Goal: Task Accomplishment & Management: Manage account settings

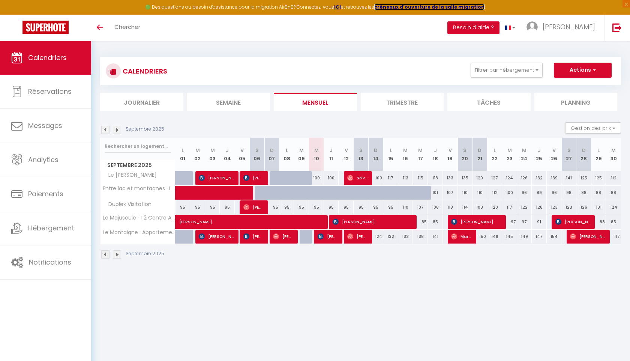
click at [440, 8] on strong "créneaux d'ouverture de la salle migration" at bounding box center [430, 7] width 110 height 6
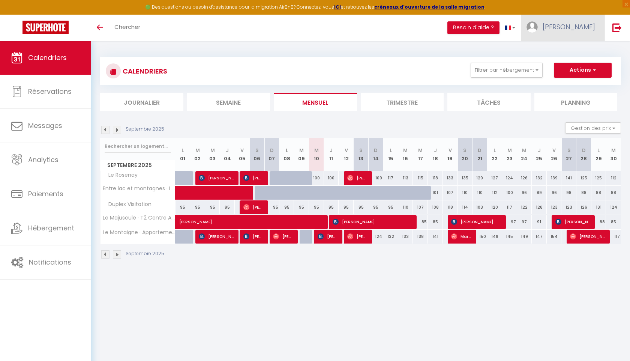
click at [591, 28] on span "[PERSON_NAME]" at bounding box center [569, 26] width 53 height 9
click at [579, 50] on link "Paramètres" at bounding box center [575, 52] width 56 height 13
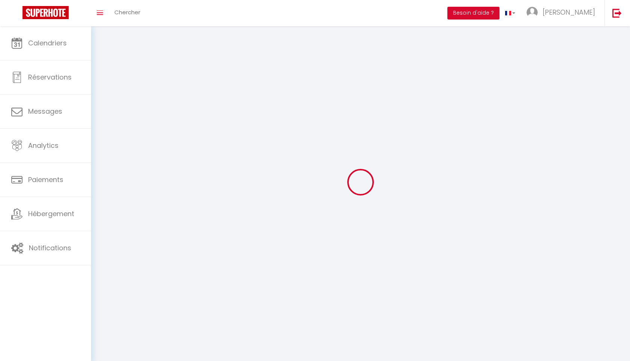
type input "[PERSON_NAME]"
type input "JOLY"
type input "0784579444"
type input "12 Rue du Bel Air"
type input "74000"
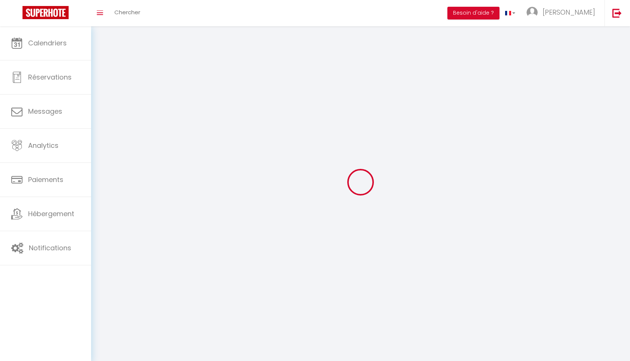
type input "Annecy"
type input "57dGA16zLJQSfWADTEzywbvo0"
type input "ATd3KmAY3fiSF2MPXS6qV4pIo"
select select "28"
select select "fr"
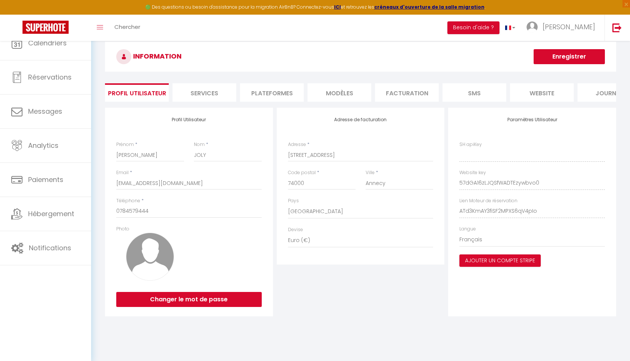
type input "57dGA16zLJQSfWADTEzywbvo0"
type input "ATd3KmAY3fiSF2MPXS6qV4pIo"
type input "https://app.superhote.com/#/get-available-rentals/ATd3KmAY3fiSF2MPXS6qV4pIo"
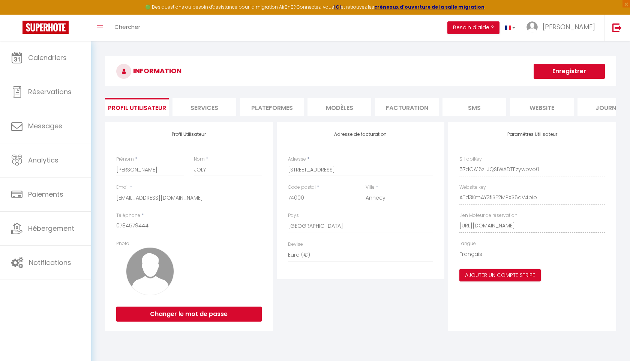
click at [280, 107] on li "Plateformes" at bounding box center [272, 107] width 64 height 18
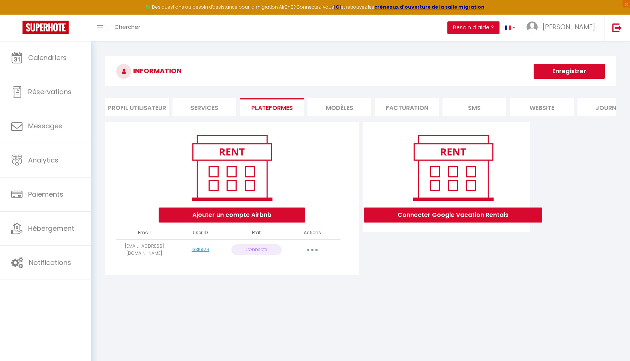
click at [314, 246] on button "button" at bounding box center [312, 250] width 21 height 12
click at [283, 292] on link "Reconnecter le compte" at bounding box center [279, 293] width 83 height 13
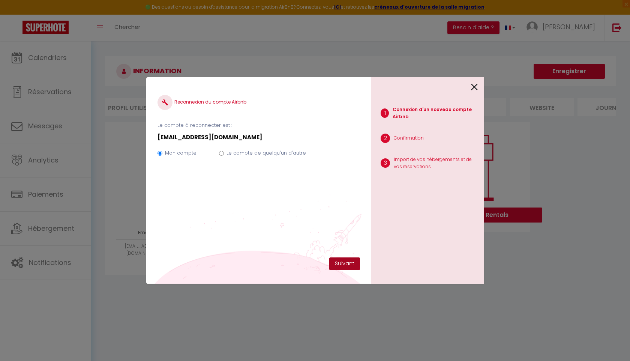
click at [351, 263] on button "Suivant" at bounding box center [344, 263] width 31 height 13
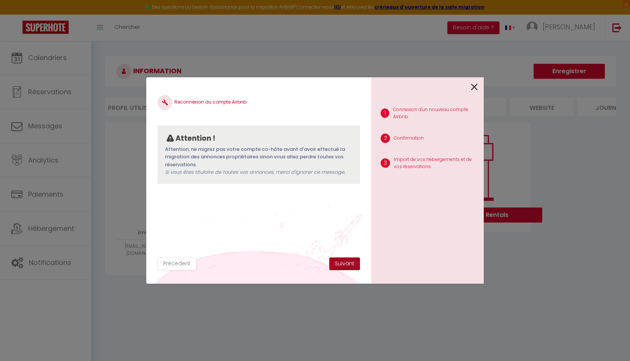
click at [344, 265] on button "Suivant" at bounding box center [344, 263] width 31 height 13
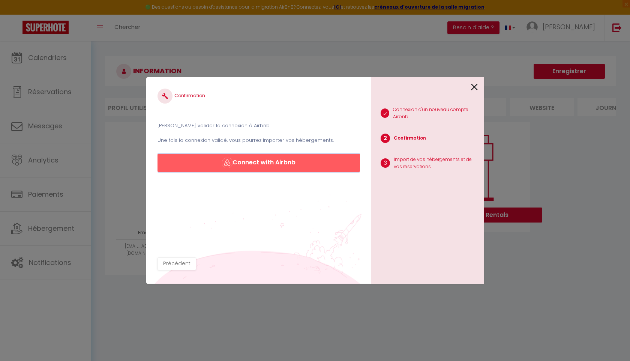
click at [257, 164] on button "Connect with Airbnb" at bounding box center [259, 163] width 203 height 18
click at [475, 89] on icon at bounding box center [474, 86] width 7 height 11
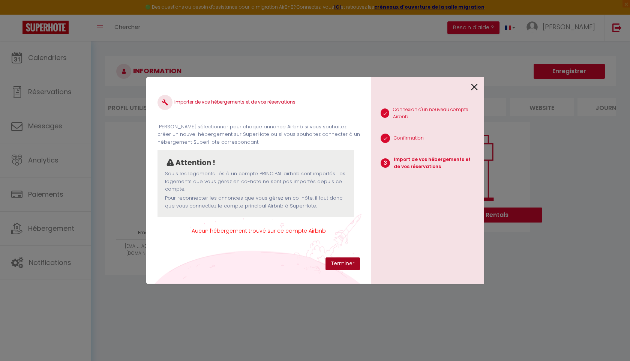
click at [350, 265] on button "Terminer" at bounding box center [343, 263] width 35 height 13
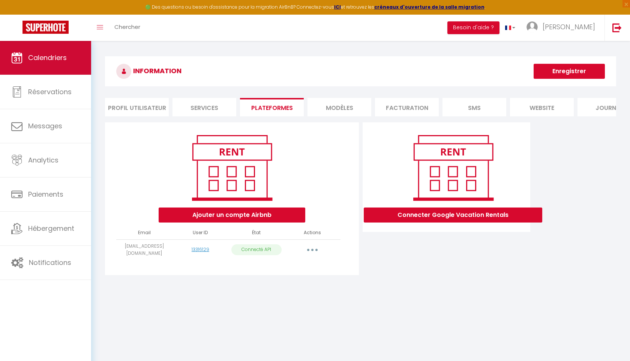
click at [54, 59] on span "Calendriers" at bounding box center [47, 57] width 39 height 9
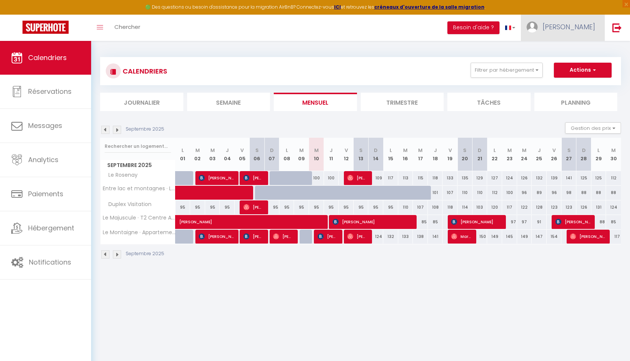
click at [597, 30] on link "[PERSON_NAME]" at bounding box center [563, 28] width 84 height 26
click at [573, 50] on link "Paramètres" at bounding box center [575, 52] width 56 height 13
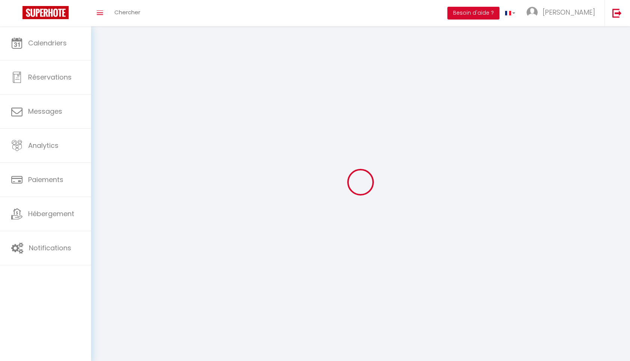
type input "[PERSON_NAME]"
type input "JOLY"
type input "0784579444"
type input "12 Rue du Bel Air"
type input "74000"
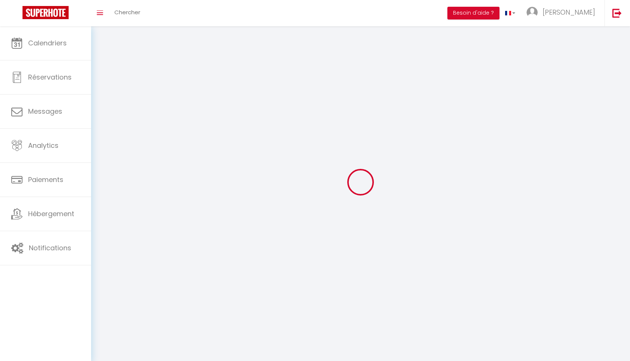
type input "Annecy"
type input "57dGA16zLJQSfWADTEzywbvo0"
type input "ATd3KmAY3fiSF2MPXS6qV4pIo"
type input "57dGA16zLJQSfWADTEzywbvo0"
type input "ATd3KmAY3fiSF2MPXS6qV4pIo"
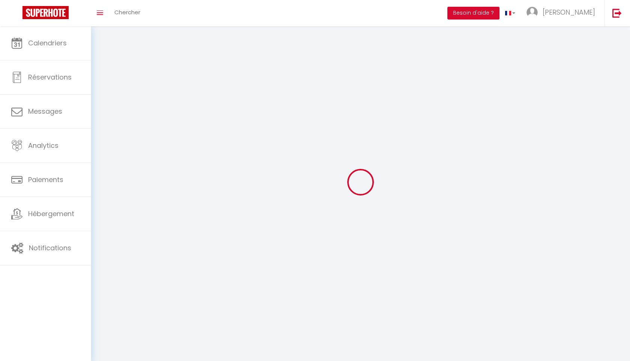
type input "https://app.superhote.com/#/get-available-rentals/ATd3KmAY3fiSF2MPXS6qV4pIo"
select select "1"
select select "28"
select select "fr"
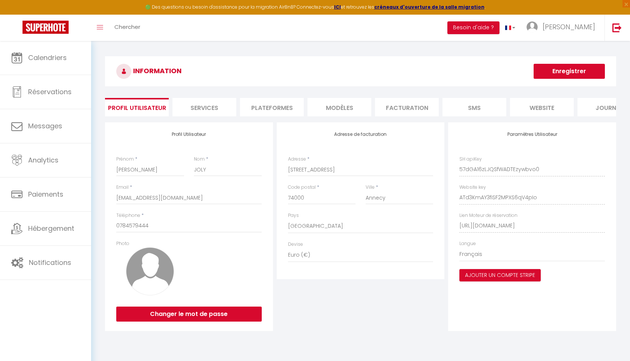
click at [285, 104] on li "Plateformes" at bounding box center [272, 107] width 64 height 18
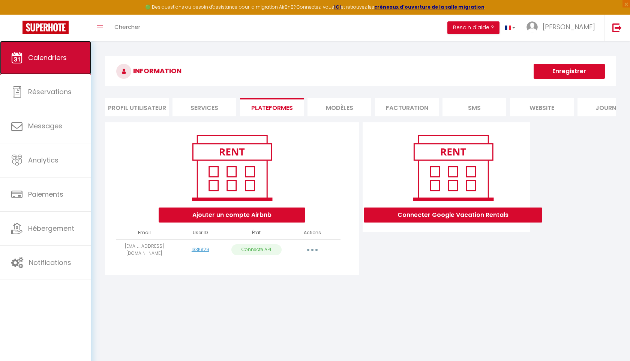
click at [57, 53] on span "Calendriers" at bounding box center [47, 57] width 39 height 9
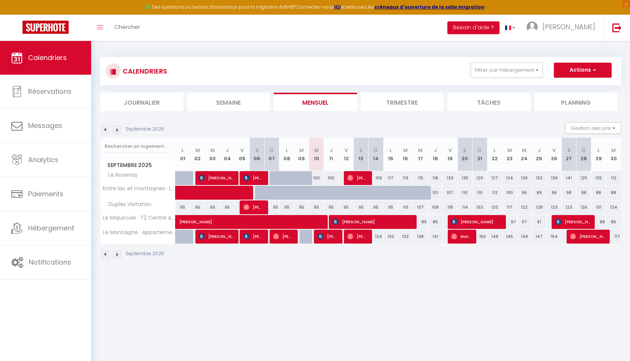
click at [121, 128] on div "Septembre 2025" at bounding box center [133, 130] width 66 height 8
click at [118, 129] on img at bounding box center [117, 130] width 8 height 8
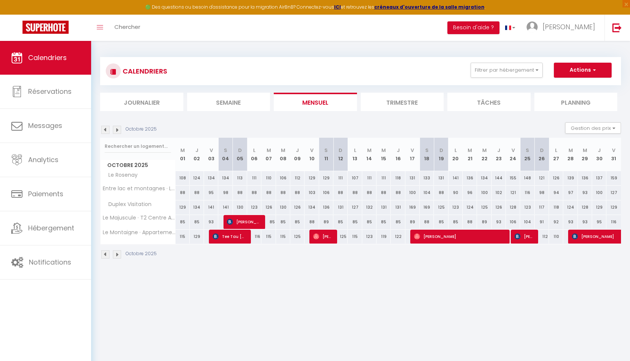
click at [118, 129] on img at bounding box center [117, 130] width 8 height 8
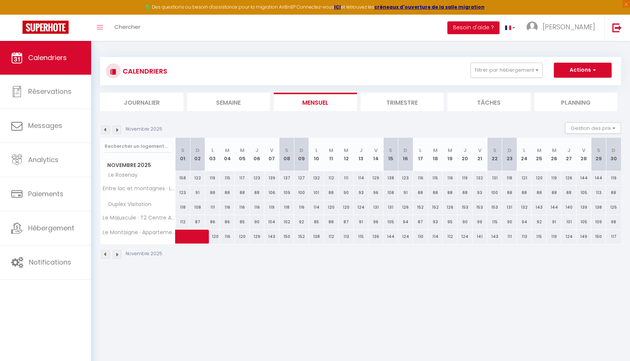
click at [118, 129] on img at bounding box center [117, 130] width 8 height 8
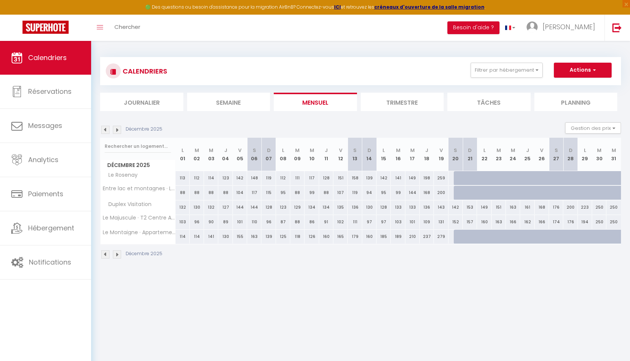
click at [495, 178] on div at bounding box center [499, 178] width 14 height 14
type input "280"
type input "Mar 23 Décembre 2025"
type input "Mer 24 Décembre 2025"
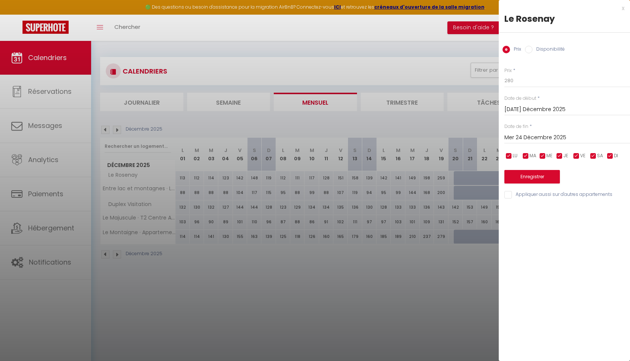
click at [624, 8] on div "x" at bounding box center [562, 8] width 126 height 9
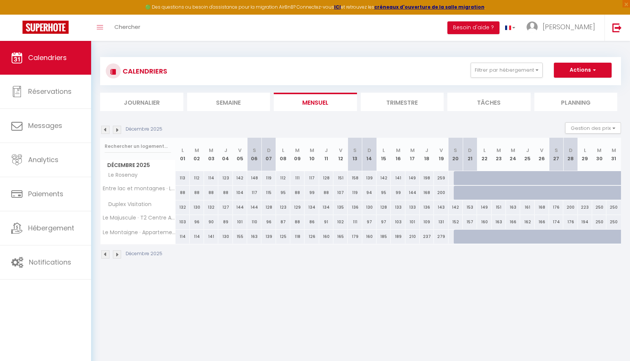
click at [457, 177] on div at bounding box center [461, 178] width 14 height 14
type input "280"
type input "Sam 20 Décembre 2025"
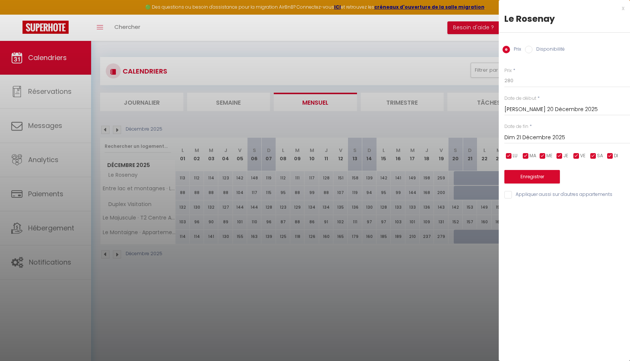
click at [560, 133] on input "Dim 21 Décembre 2025" at bounding box center [568, 138] width 126 height 10
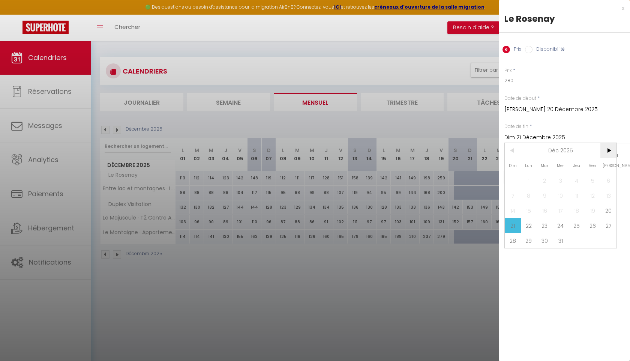
click at [610, 152] on span ">" at bounding box center [609, 150] width 16 height 15
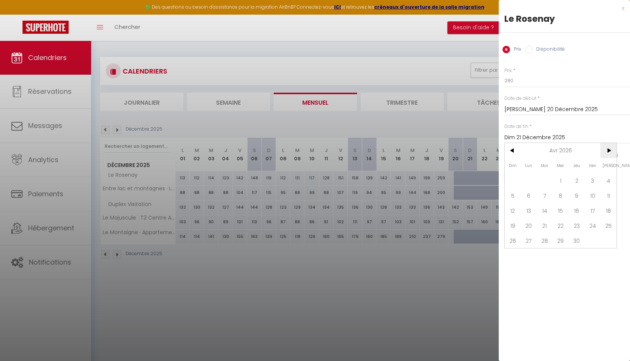
click at [610, 152] on span ">" at bounding box center [609, 150] width 16 height 15
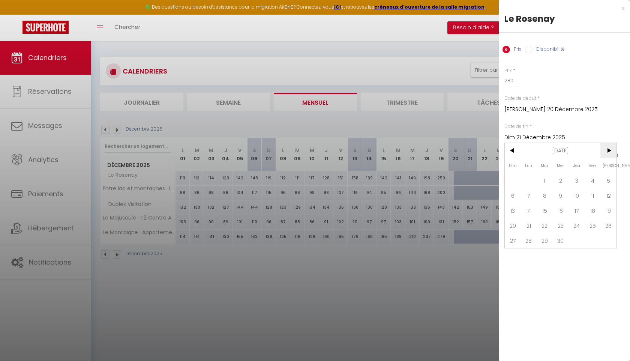
click at [610, 152] on span ">" at bounding box center [609, 150] width 16 height 15
click at [578, 240] on span "31" at bounding box center [577, 240] width 16 height 15
type input "Jeu 31 Décembre 2026"
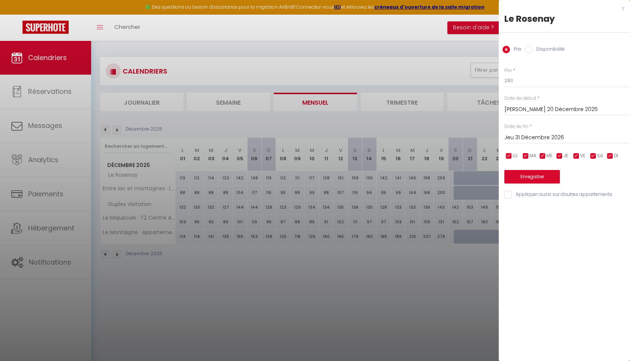
click at [542, 51] on label "Disponibilité" at bounding box center [549, 50] width 32 height 8
click at [533, 51] on input "Disponibilité" at bounding box center [529, 50] width 8 height 8
radio input "true"
radio input "false"
click at [520, 81] on select "Disponible Indisponible" at bounding box center [568, 81] width 126 height 14
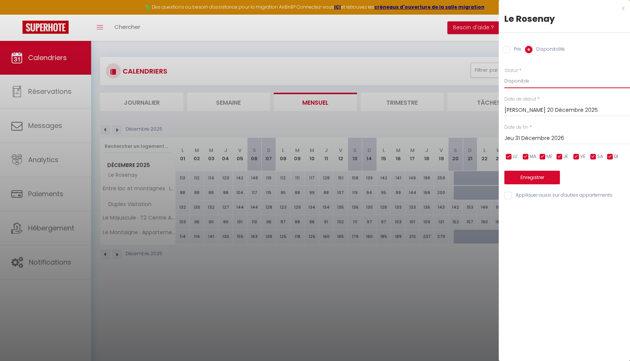
click at [505, 74] on select "Disponible Indisponible" at bounding box center [568, 81] width 126 height 14
click at [532, 178] on button "Enregistrer" at bounding box center [533, 178] width 56 height 14
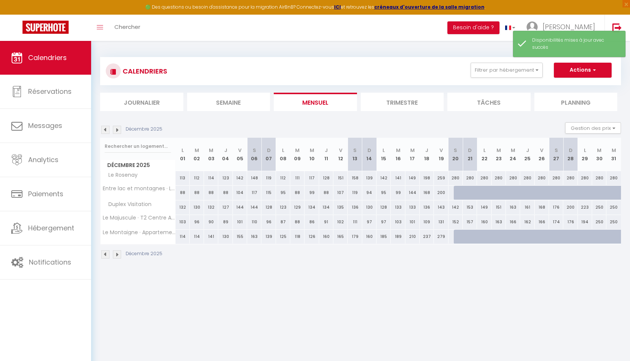
click at [458, 194] on div at bounding box center [461, 193] width 14 height 14
select select "1"
type input "Sam 20 Décembre 2025"
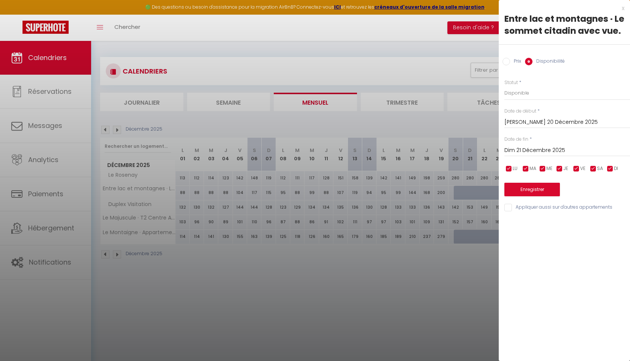
click at [526, 150] on input "Dim 21 Décembre 2025" at bounding box center [568, 151] width 126 height 10
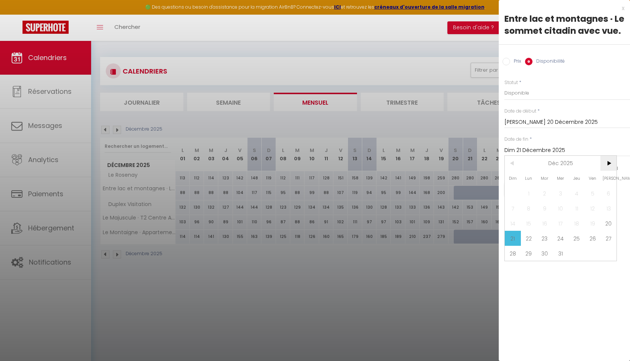
click at [608, 167] on span ">" at bounding box center [609, 163] width 16 height 15
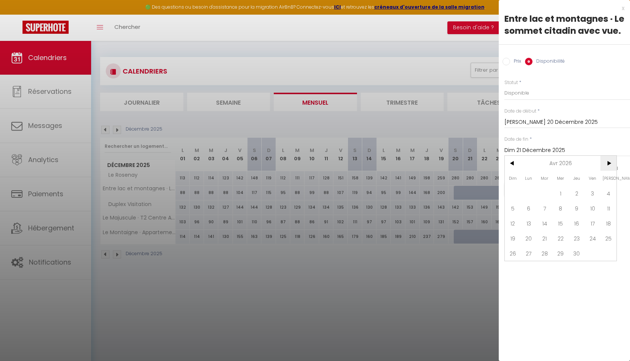
click at [608, 167] on span ">" at bounding box center [609, 163] width 16 height 15
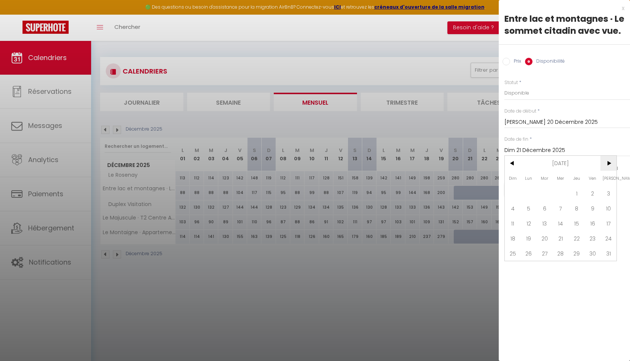
click at [608, 167] on span ">" at bounding box center [609, 163] width 16 height 15
click at [582, 253] on span "31" at bounding box center [577, 253] width 16 height 15
type input "Jeu 31 Décembre 2026"
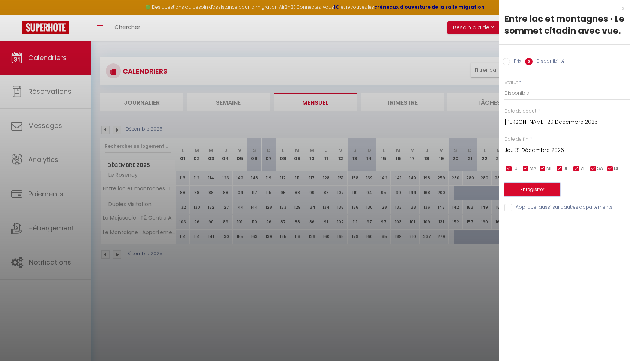
click at [530, 192] on button "Enregistrer" at bounding box center [533, 190] width 56 height 14
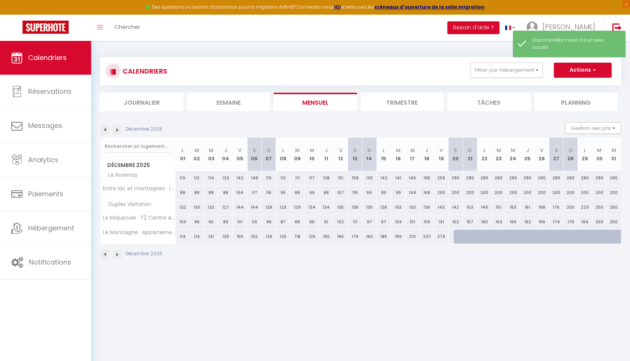
click at [459, 234] on div at bounding box center [461, 237] width 14 height 14
select select "1"
type input "Sam 20 Décembre 2025"
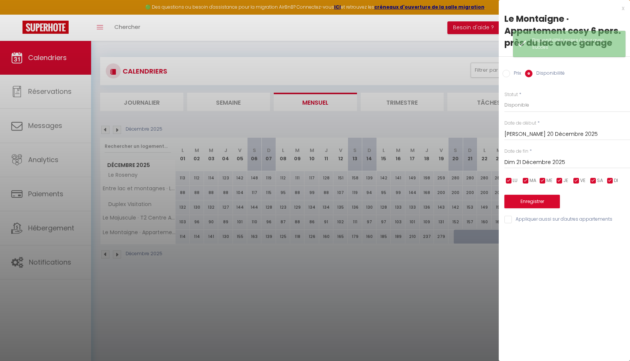
click at [533, 163] on input "Dim 21 Décembre 2025" at bounding box center [568, 163] width 126 height 10
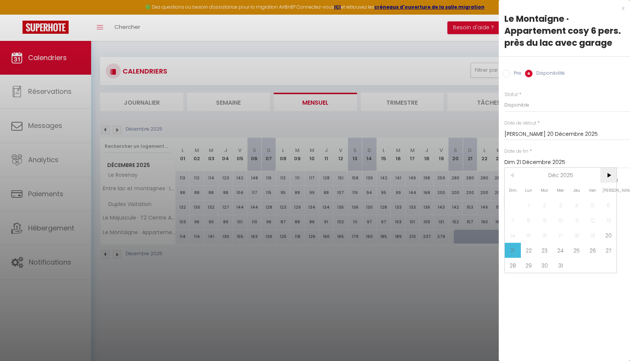
click at [609, 177] on span ">" at bounding box center [609, 175] width 16 height 15
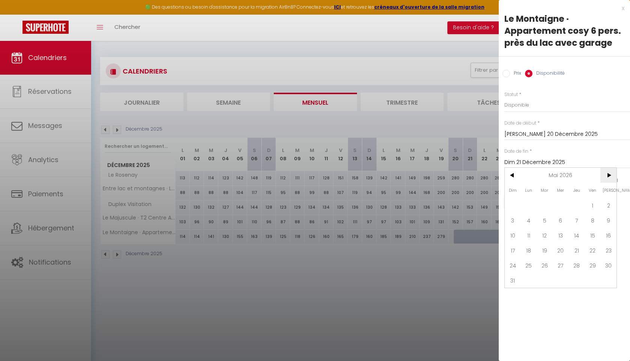
click at [609, 177] on span ">" at bounding box center [609, 175] width 16 height 15
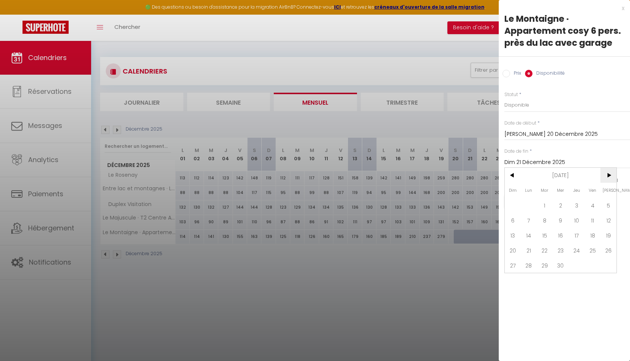
click at [609, 177] on span ">" at bounding box center [609, 175] width 16 height 15
click at [578, 264] on span "31" at bounding box center [577, 265] width 16 height 15
type input "Jeu 31 Décembre 2026"
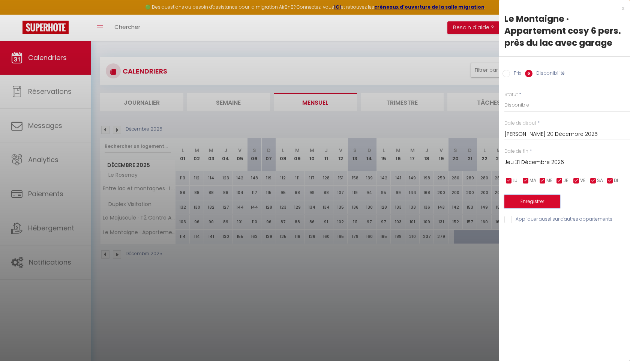
click at [543, 205] on button "Enregistrer" at bounding box center [533, 202] width 56 height 14
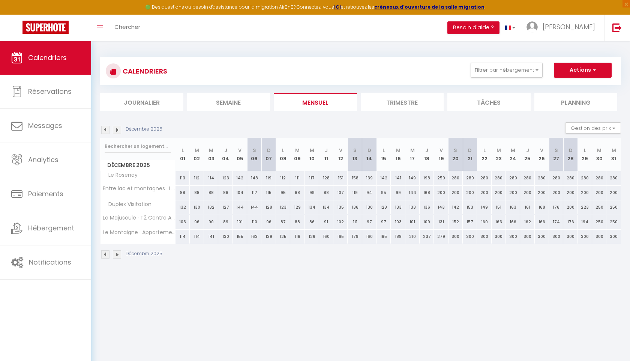
click at [120, 131] on img at bounding box center [117, 130] width 8 height 8
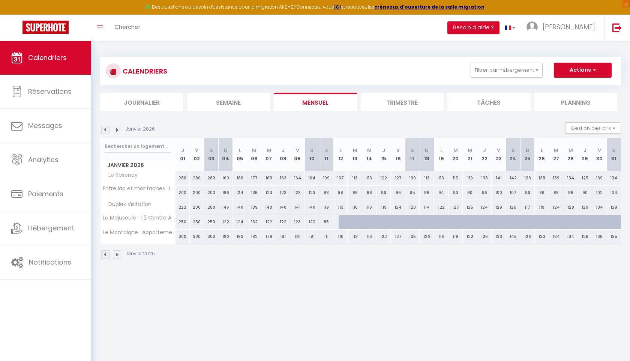
click at [343, 223] on div at bounding box center [346, 222] width 14 height 14
select select "1"
type input "Lun 12 Janvier 2026"
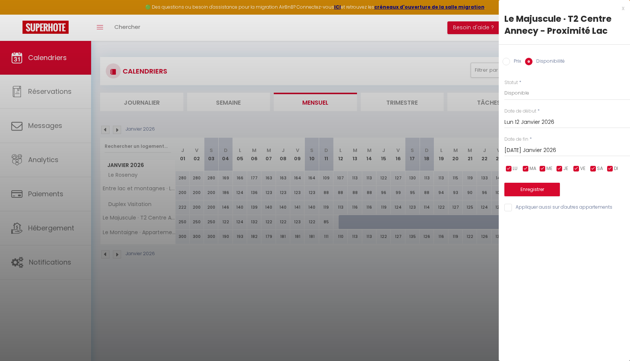
click at [551, 150] on input "Mar 13 Janvier 2026" at bounding box center [568, 151] width 126 height 10
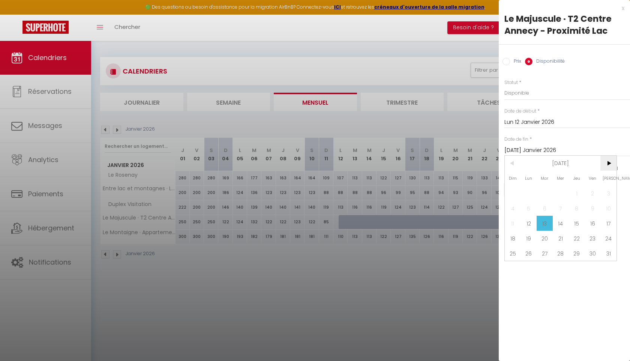
click at [611, 164] on span ">" at bounding box center [609, 163] width 16 height 15
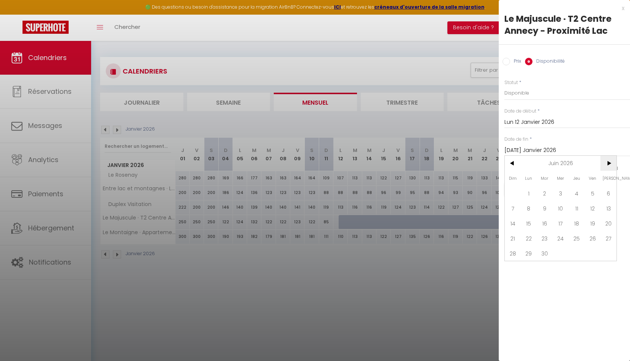
click at [611, 164] on span ">" at bounding box center [609, 163] width 16 height 15
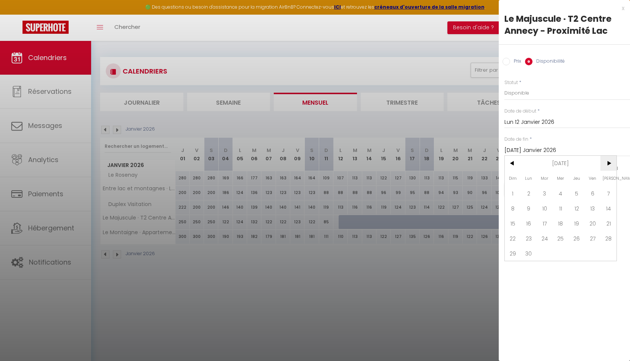
click at [611, 164] on span ">" at bounding box center [609, 163] width 16 height 15
click at [579, 257] on span "31" at bounding box center [577, 253] width 16 height 15
type input "Jeu 31 Décembre 2026"
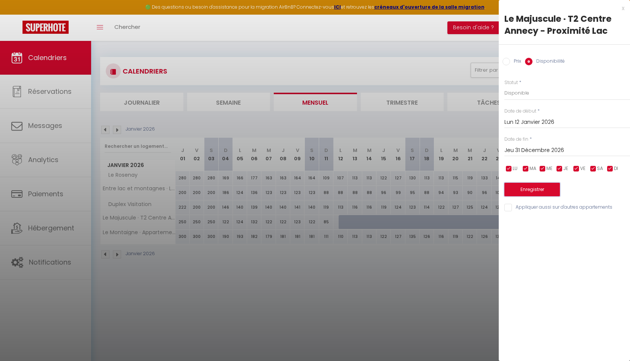
click at [537, 188] on button "Enregistrer" at bounding box center [533, 190] width 56 height 14
